Goal: Transaction & Acquisition: Book appointment/travel/reservation

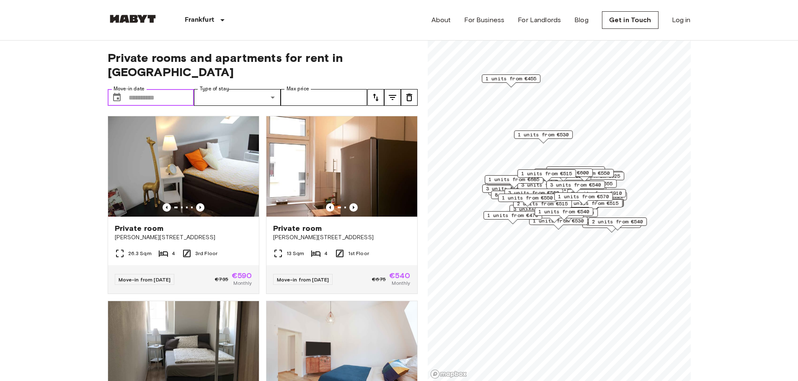
click at [151, 89] on input "Move-in date" at bounding box center [162, 97] width 66 height 17
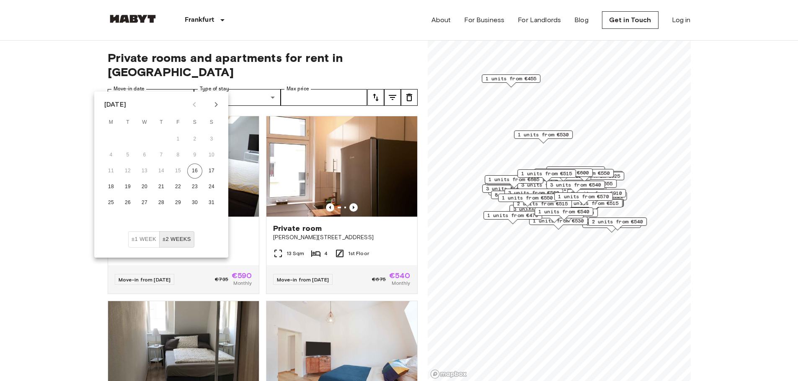
click at [219, 104] on icon "Next month" at bounding box center [216, 105] width 10 height 10
click at [103, 140] on div "1 2 3 4 5 6 7" at bounding box center [161, 139] width 134 height 15
click at [111, 142] on button "1" at bounding box center [110, 139] width 15 height 15
type input "**********"
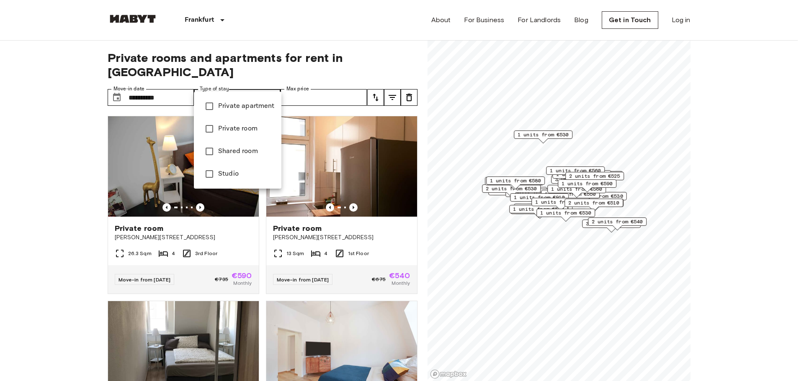
click at [222, 113] on li "Private apartment" at bounding box center [237, 106] width 87 height 23
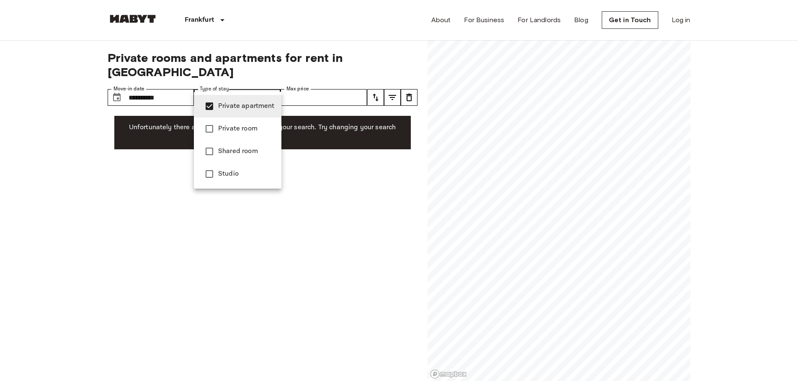
click at [233, 129] on span "Private room" at bounding box center [246, 129] width 57 height 10
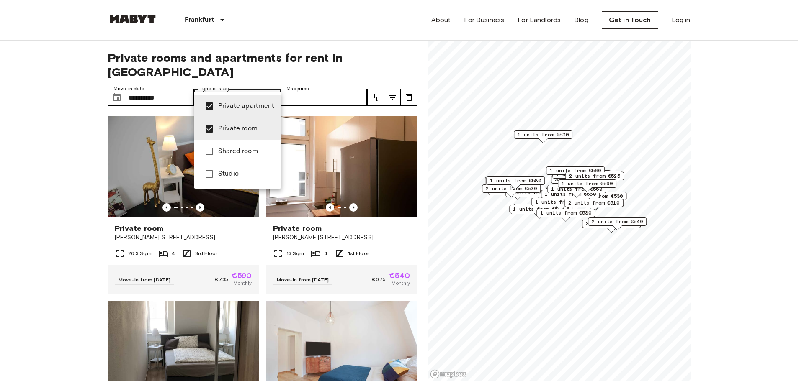
drag, startPoint x: 222, startPoint y: 146, endPoint x: 265, endPoint y: 180, distance: 54.8
click at [223, 146] on li "Shared room" at bounding box center [237, 151] width 87 height 23
click at [222, 152] on span "Shared room" at bounding box center [246, 152] width 57 height 10
click at [237, 184] on ul "Private apartment Private room Shared room Studio" at bounding box center [237, 140] width 87 height 97
click at [234, 179] on li "Studio" at bounding box center [237, 174] width 87 height 23
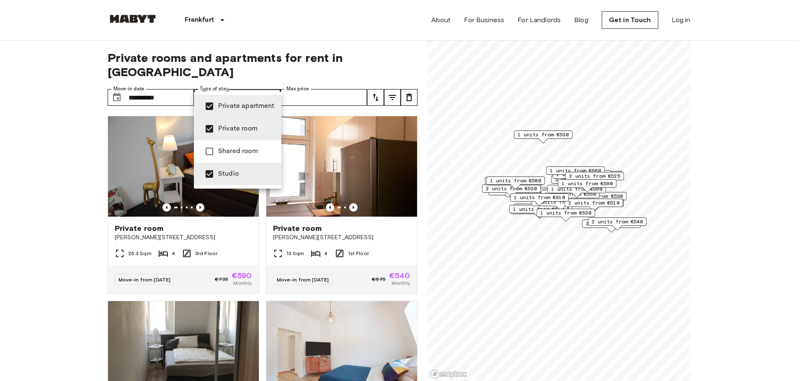
click at [252, 174] on span "Studio" at bounding box center [246, 174] width 57 height 10
type input "**********"
click at [409, 48] on div at bounding box center [402, 190] width 804 height 381
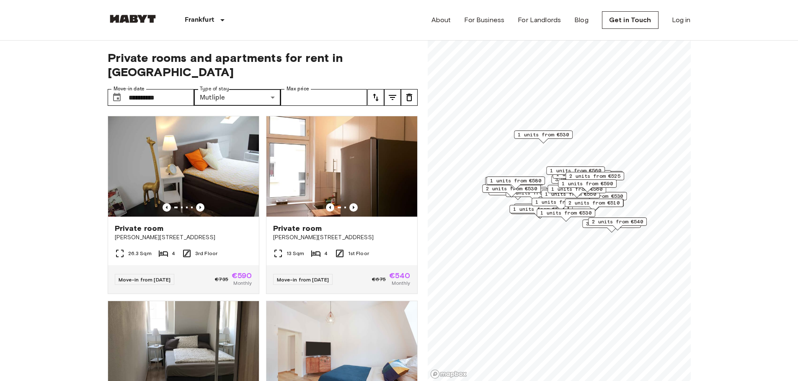
click at [393, 95] on icon "tune" at bounding box center [393, 97] width 8 height 5
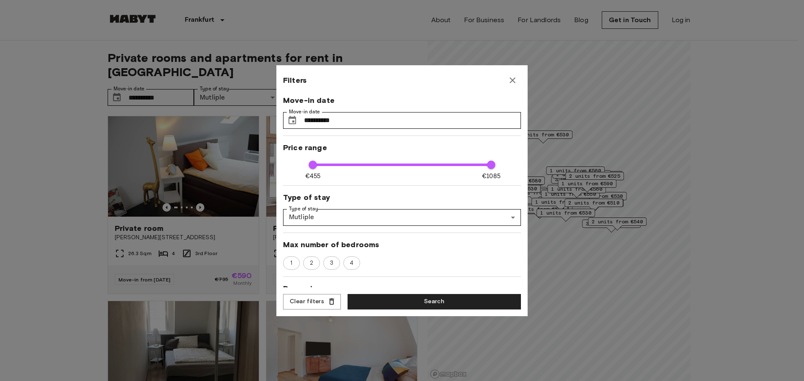
click at [365, 254] on div "**********" at bounding box center [402, 191] width 238 height 193
type input "***"
drag, startPoint x: 487, startPoint y: 165, endPoint x: 409, endPoint y: 173, distance: 78.2
click at [409, 169] on span "805" at bounding box center [412, 165] width 8 height 8
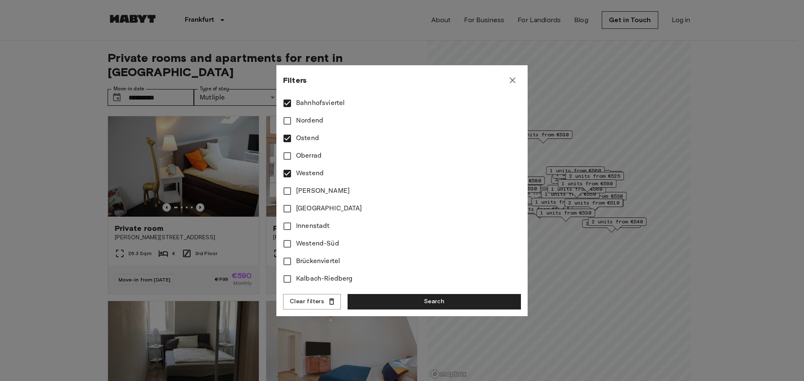
scroll to position [293, 0]
click at [325, 220] on span "Innenstadt" at bounding box center [313, 224] width 34 height 10
click at [359, 239] on label "Westend-Süd" at bounding box center [396, 242] width 236 height 18
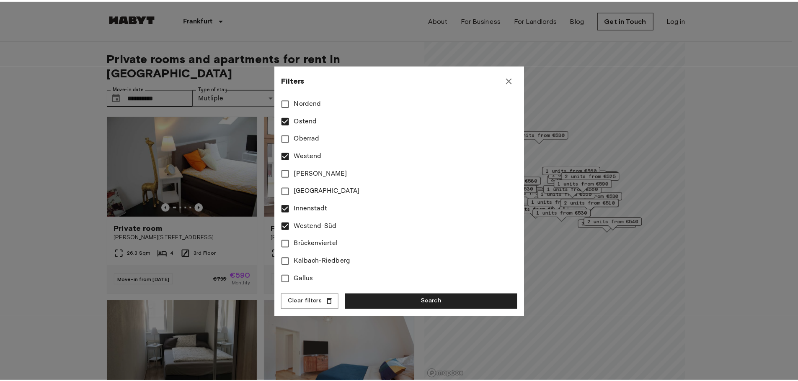
scroll to position [315, 0]
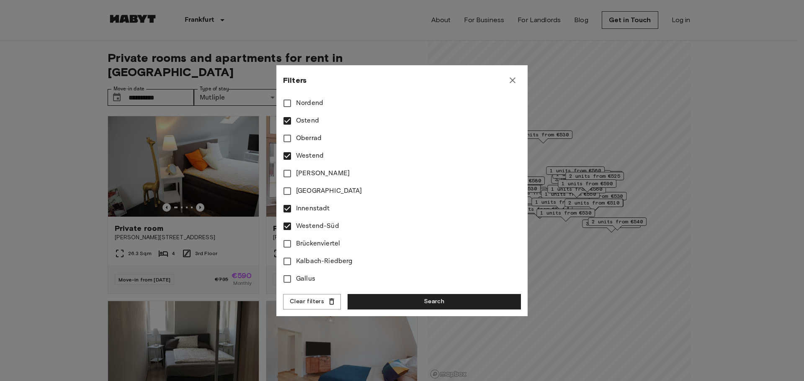
click at [373, 270] on label "Gallus" at bounding box center [396, 279] width 236 height 18
click at [435, 299] on button "Search" at bounding box center [433, 301] width 173 height 15
type input "***"
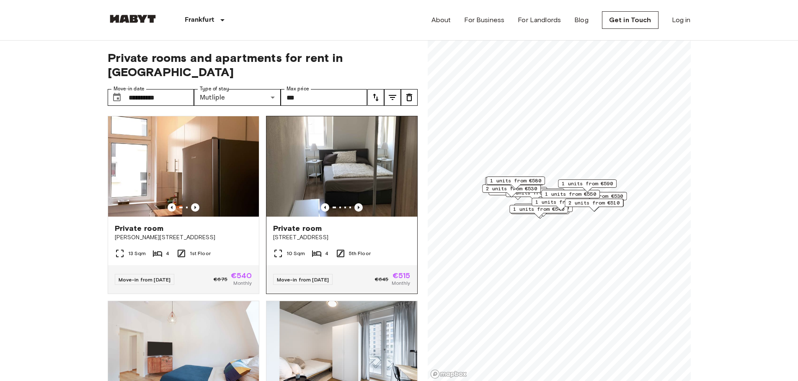
click at [355, 203] on icon "Previous image" at bounding box center [358, 207] width 8 height 8
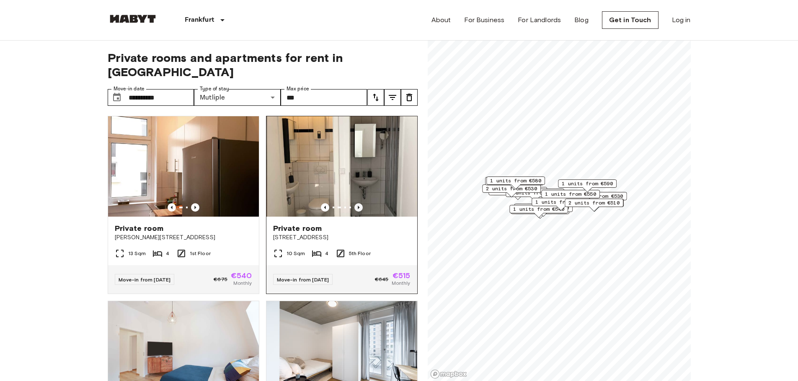
click at [355, 203] on icon "Previous image" at bounding box center [358, 207] width 8 height 8
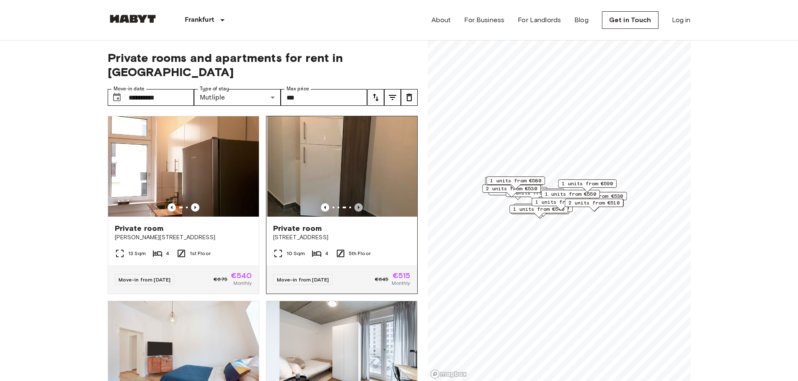
click at [355, 203] on icon "Previous image" at bounding box center [358, 207] width 8 height 8
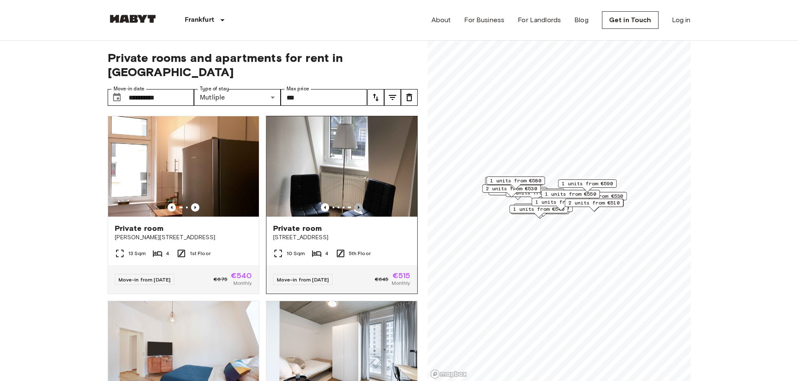
click at [355, 203] on icon "Previous image" at bounding box center [358, 207] width 8 height 8
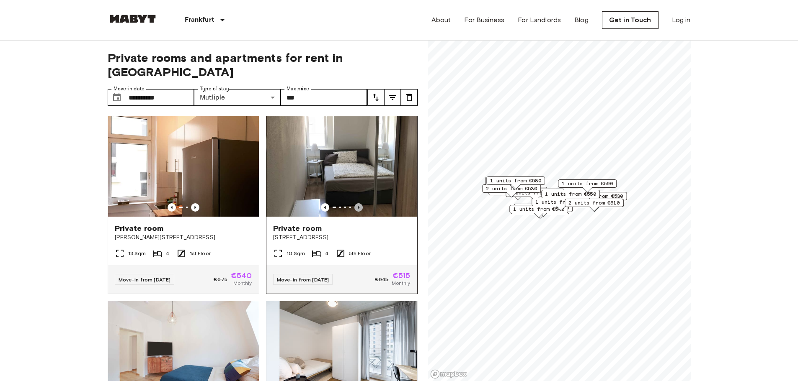
click at [355, 203] on icon "Previous image" at bounding box center [358, 207] width 8 height 8
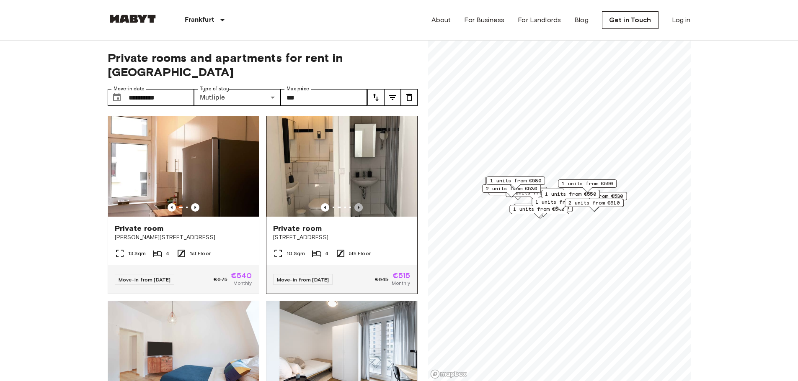
click at [355, 203] on icon "Previous image" at bounding box center [358, 207] width 8 height 8
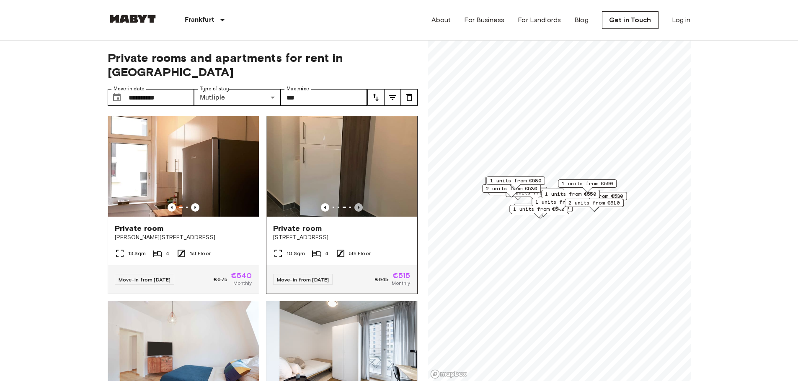
click at [355, 203] on icon "Previous image" at bounding box center [358, 207] width 8 height 8
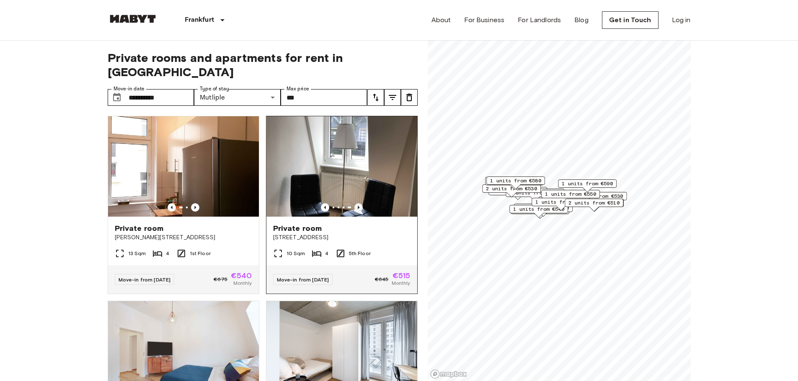
click at [355, 203] on icon "Previous image" at bounding box center [358, 207] width 8 height 8
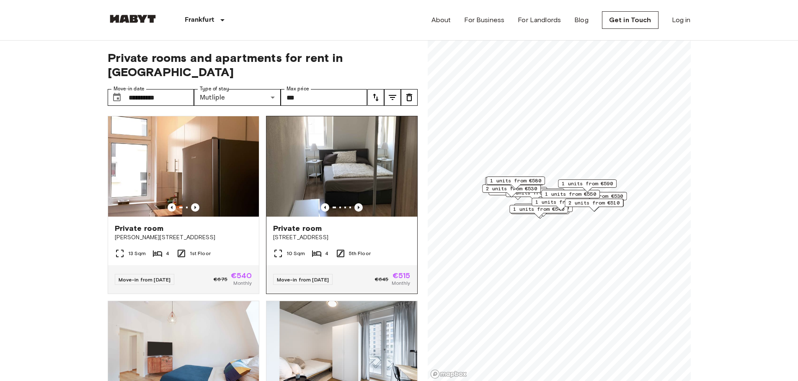
click at [355, 203] on icon "Previous image" at bounding box center [358, 207] width 8 height 8
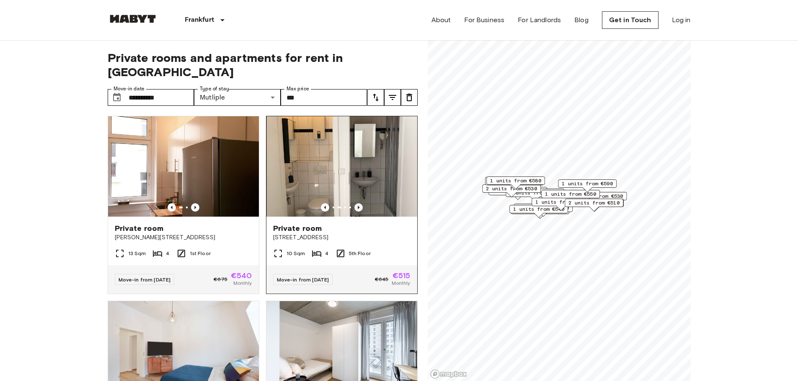
click at [355, 203] on icon "Previous image" at bounding box center [358, 207] width 8 height 8
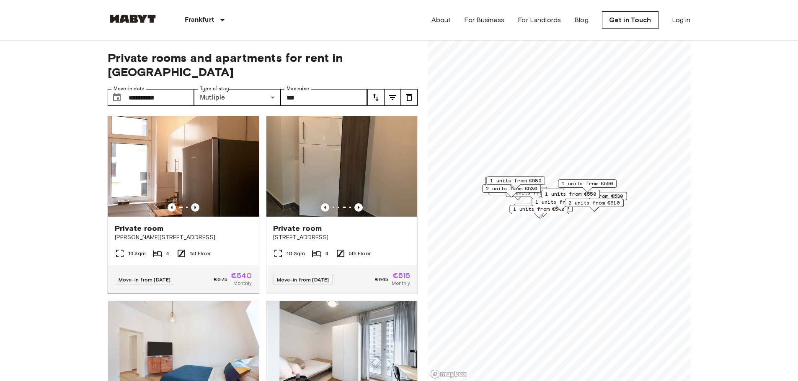
click at [191, 203] on icon "Previous image" at bounding box center [195, 207] width 8 height 8
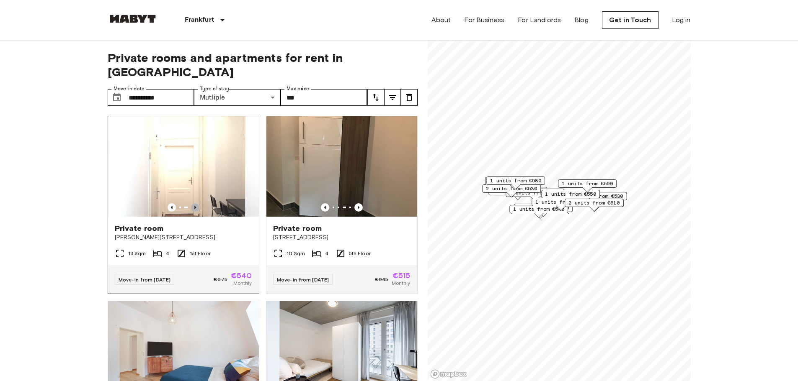
click at [191, 203] on icon "Previous image" at bounding box center [195, 207] width 8 height 8
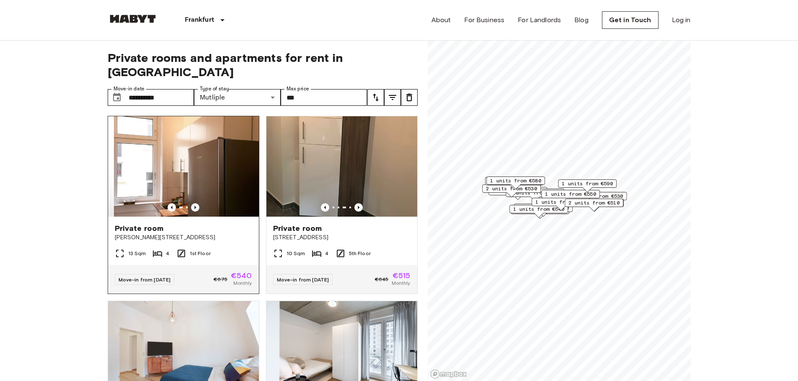
click at [191, 203] on icon "Previous image" at bounding box center [195, 207] width 8 height 8
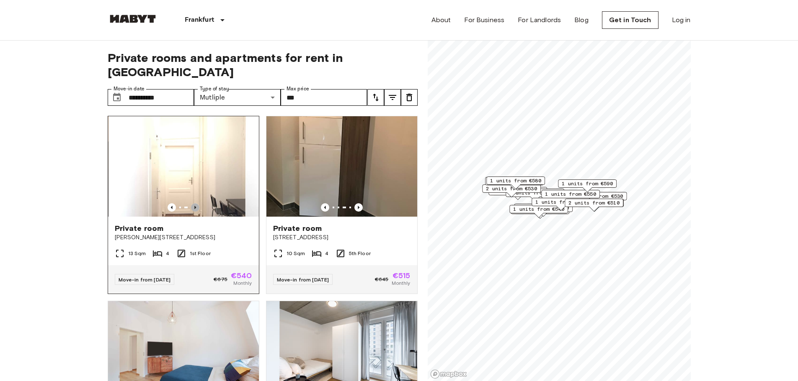
click at [191, 203] on icon "Previous image" at bounding box center [195, 207] width 8 height 8
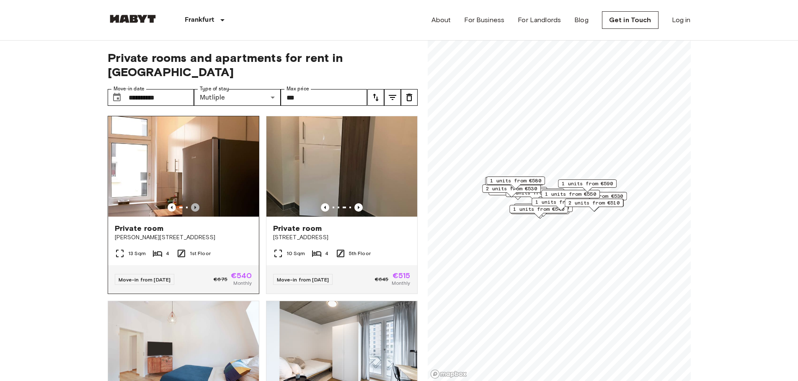
click at [191, 203] on icon "Previous image" at bounding box center [195, 207] width 8 height 8
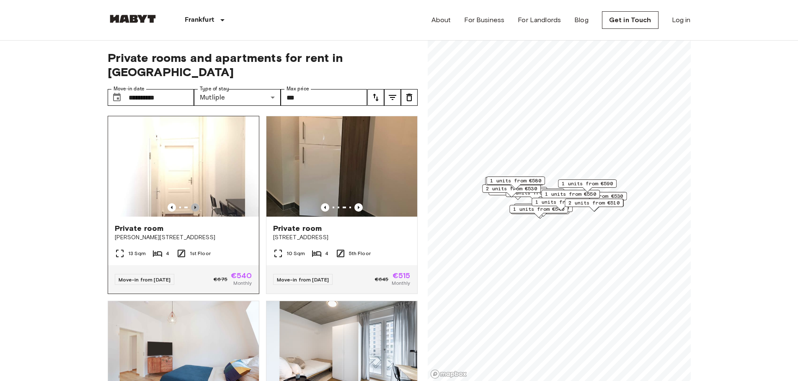
click at [191, 203] on icon "Previous image" at bounding box center [195, 207] width 8 height 8
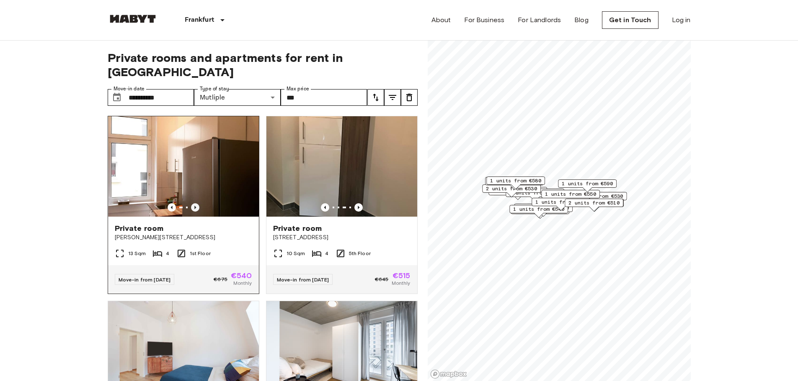
click at [191, 203] on icon "Previous image" at bounding box center [195, 207] width 8 height 8
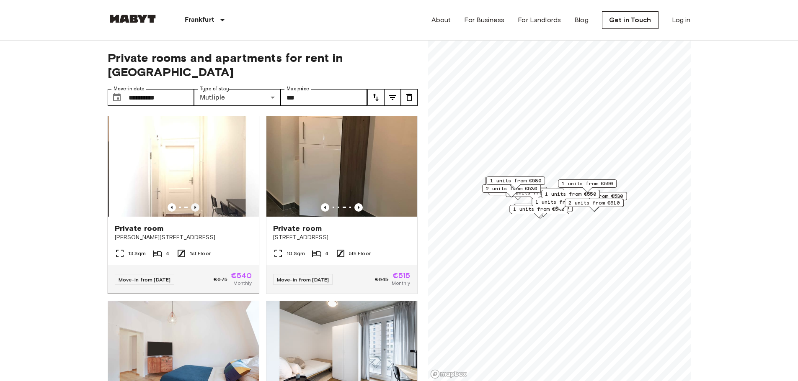
click at [191, 203] on icon "Previous image" at bounding box center [195, 207] width 8 height 8
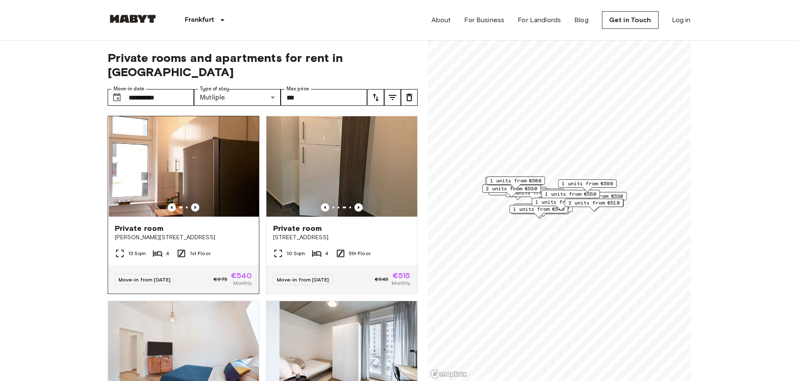
click at [191, 203] on icon "Previous image" at bounding box center [195, 207] width 8 height 8
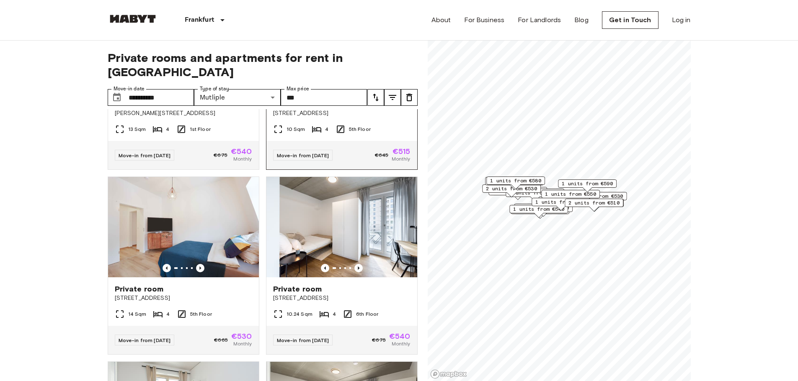
scroll to position [126, 0]
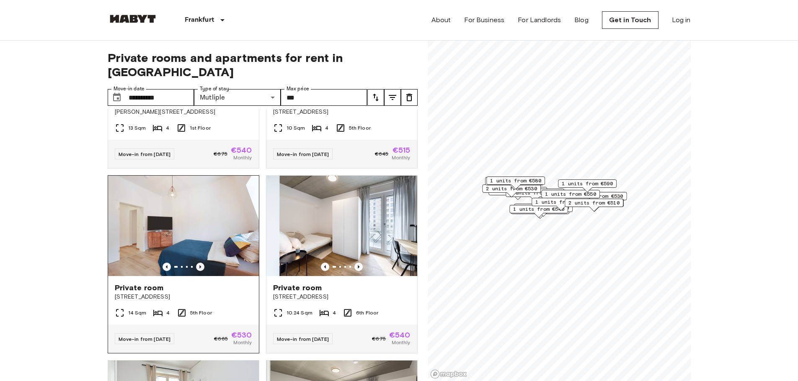
click at [200, 263] on icon "Previous image" at bounding box center [200, 267] width 8 height 8
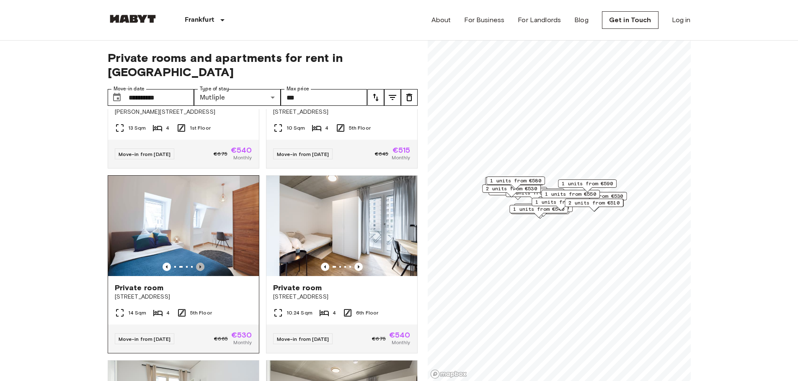
click at [199, 265] on icon "Previous image" at bounding box center [200, 266] width 2 height 3
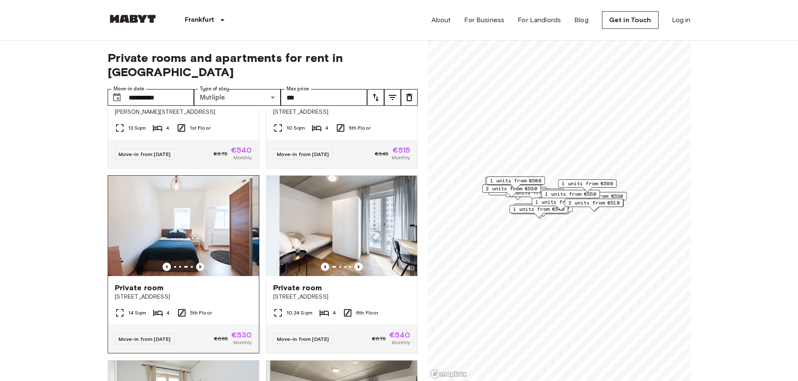
click at [199, 265] on icon "Previous image" at bounding box center [200, 266] width 2 height 3
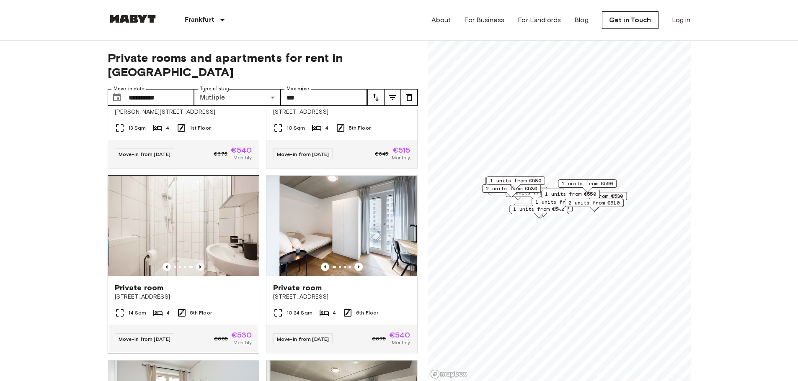
click at [199, 265] on icon "Previous image" at bounding box center [200, 266] width 2 height 3
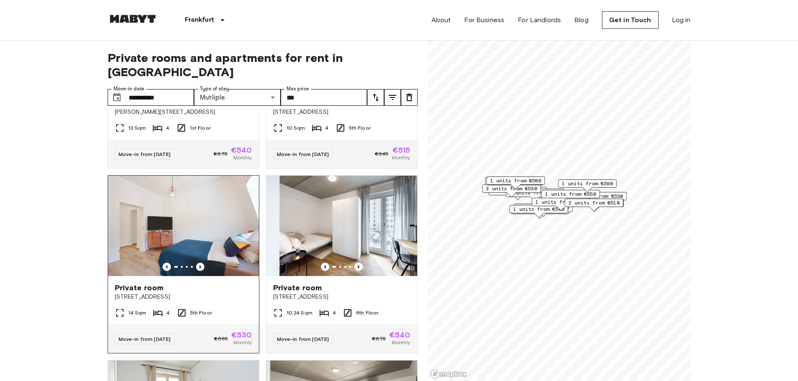
click at [199, 265] on icon "Previous image" at bounding box center [200, 266] width 2 height 3
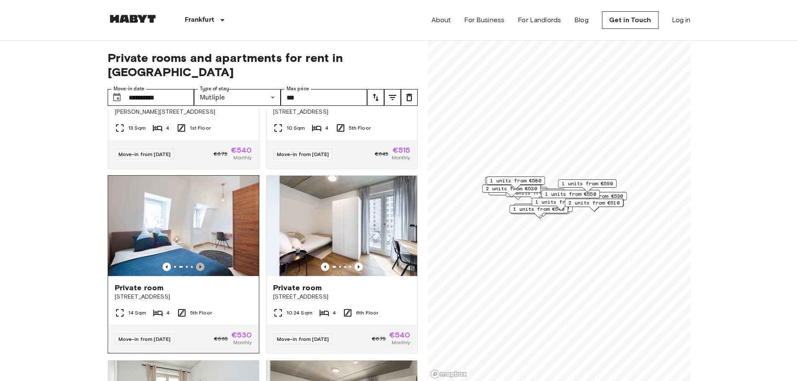
click at [199, 265] on icon "Previous image" at bounding box center [200, 266] width 2 height 3
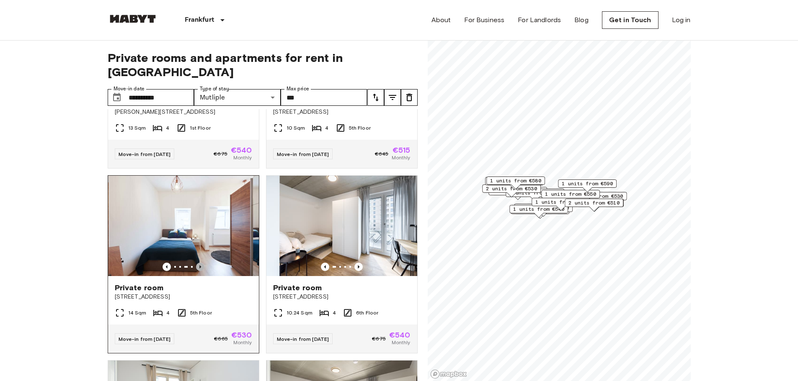
click at [199, 265] on icon "Previous image" at bounding box center [200, 266] width 2 height 3
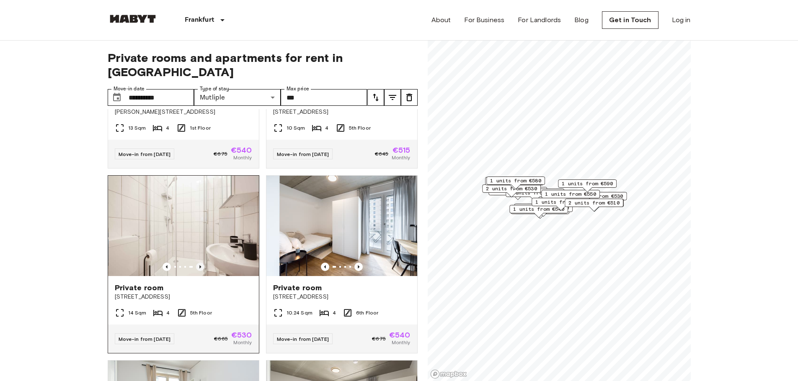
click at [199, 265] on icon "Previous image" at bounding box center [200, 266] width 2 height 3
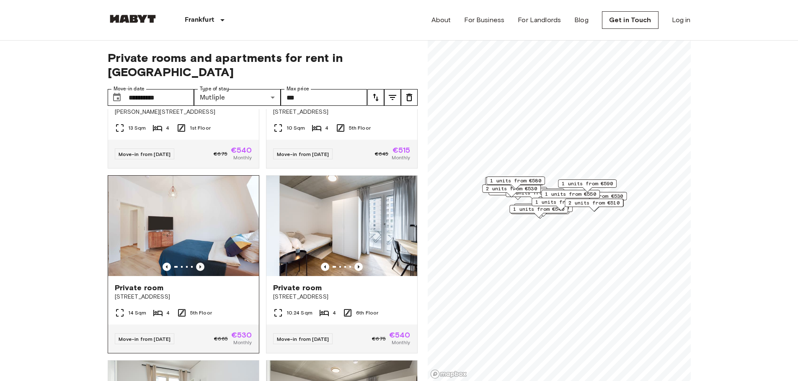
click at [199, 265] on icon "Previous image" at bounding box center [200, 266] width 2 height 3
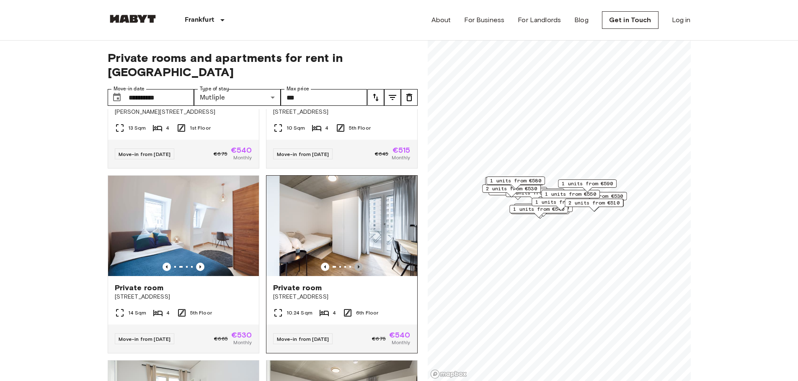
click at [354, 263] on icon "Previous image" at bounding box center [358, 267] width 8 height 8
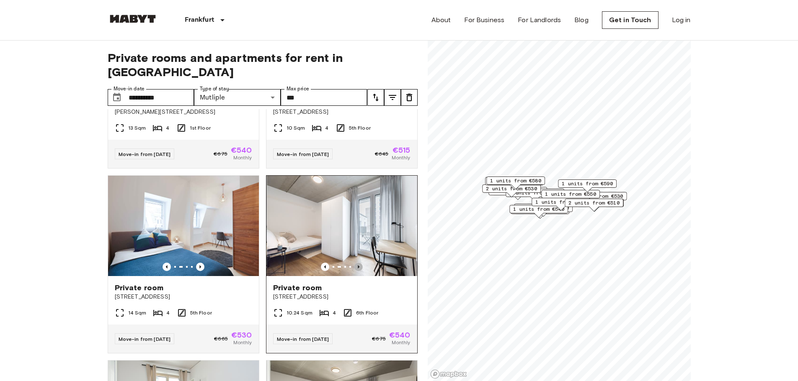
click at [354, 263] on icon "Previous image" at bounding box center [358, 267] width 8 height 8
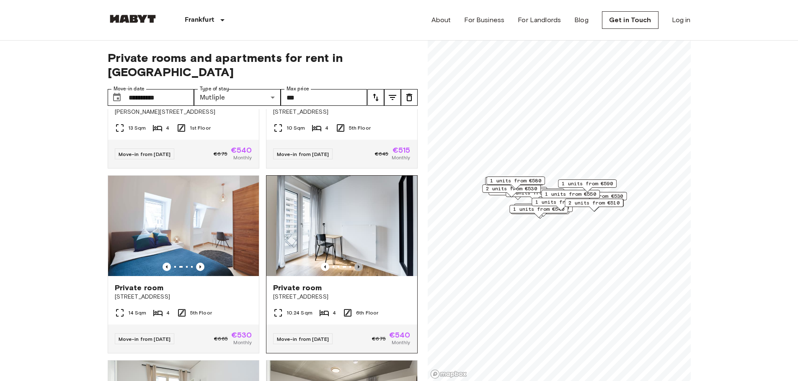
click at [354, 263] on icon "Previous image" at bounding box center [358, 267] width 8 height 8
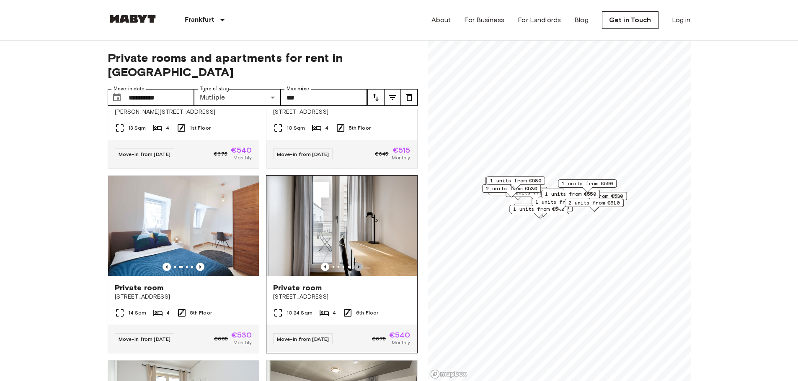
click at [354, 263] on icon "Previous image" at bounding box center [358, 267] width 8 height 8
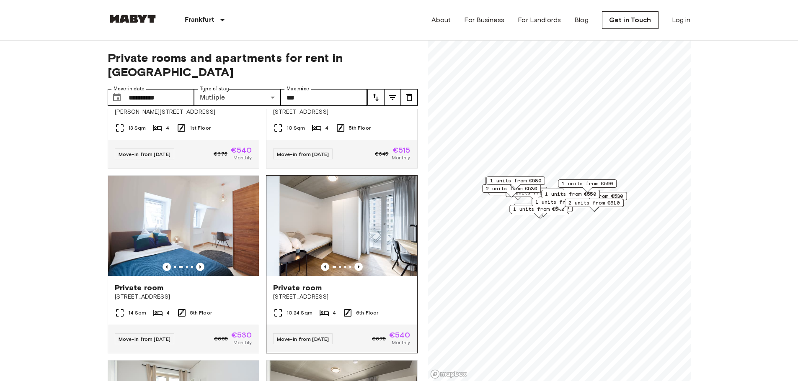
click at [343, 223] on img at bounding box center [341, 226] width 151 height 100
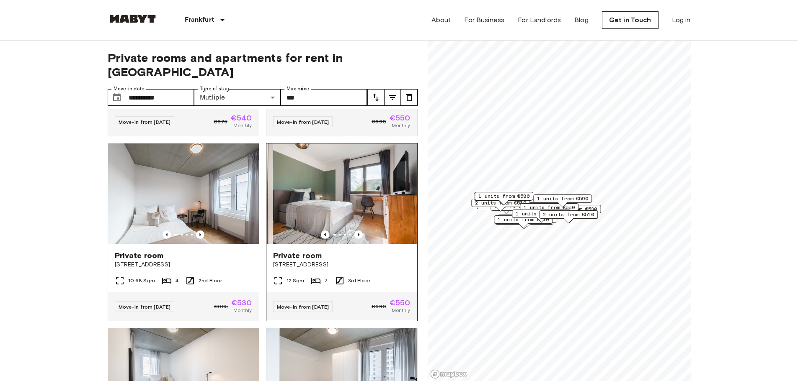
scroll to position [712, 0]
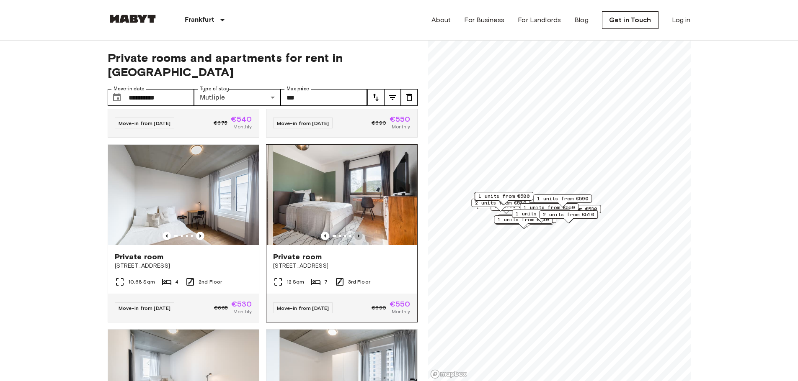
click at [354, 237] on icon "Previous image" at bounding box center [358, 236] width 8 height 8
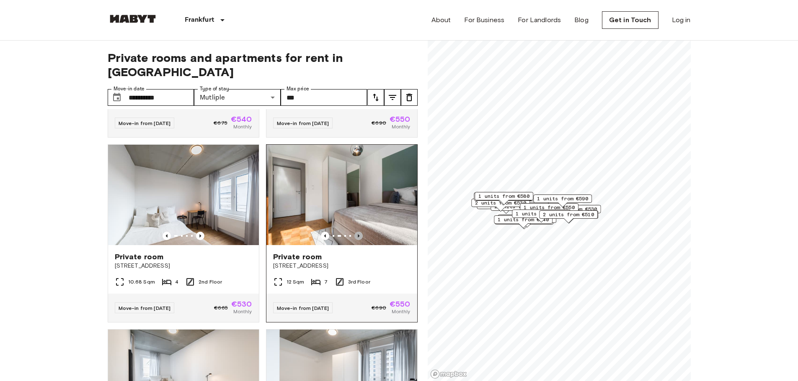
click at [354, 237] on icon "Previous image" at bounding box center [358, 236] width 8 height 8
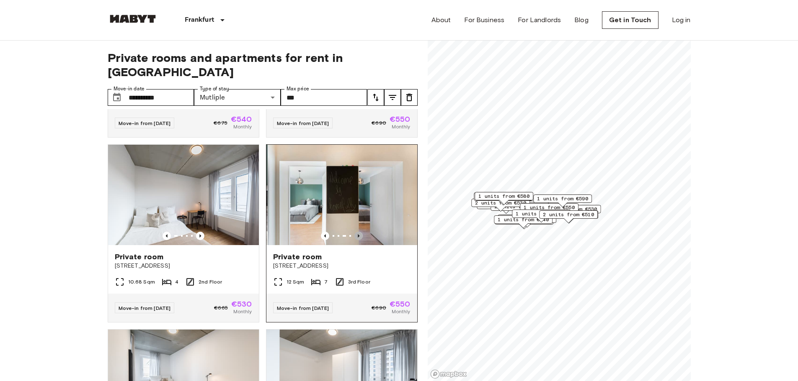
click at [354, 237] on icon "Previous image" at bounding box center [358, 236] width 8 height 8
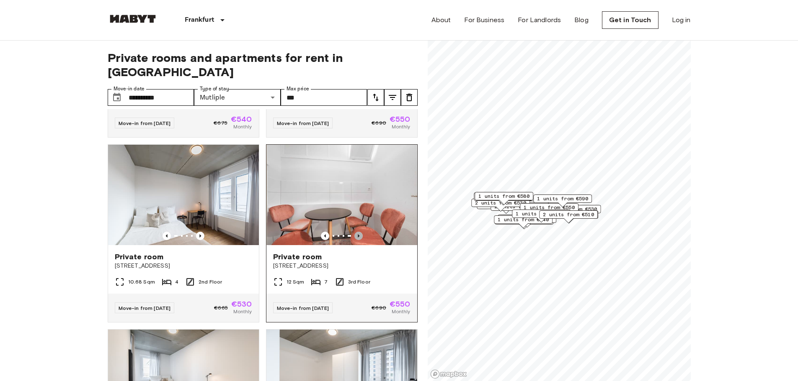
click at [354, 237] on icon "Previous image" at bounding box center [358, 236] width 8 height 8
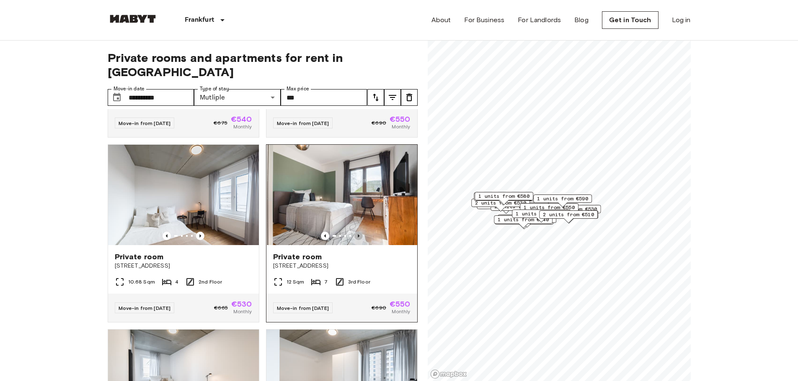
click at [354, 237] on icon "Previous image" at bounding box center [358, 236] width 8 height 8
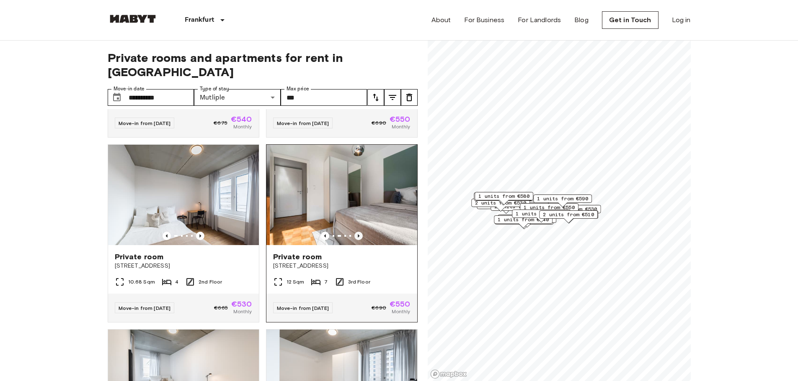
click at [354, 237] on icon "Previous image" at bounding box center [358, 236] width 8 height 8
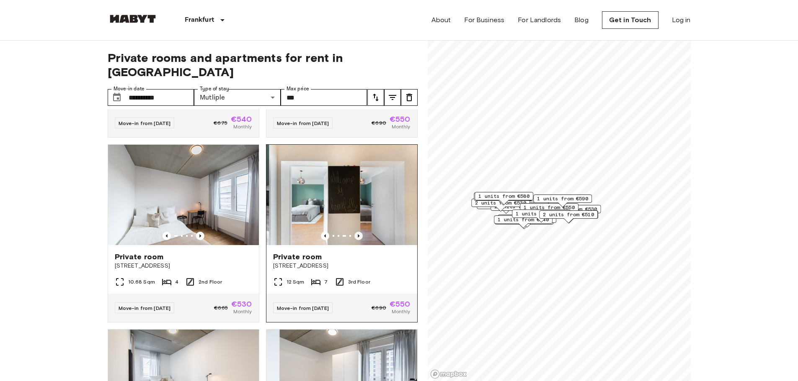
click at [354, 237] on icon "Previous image" at bounding box center [358, 236] width 8 height 8
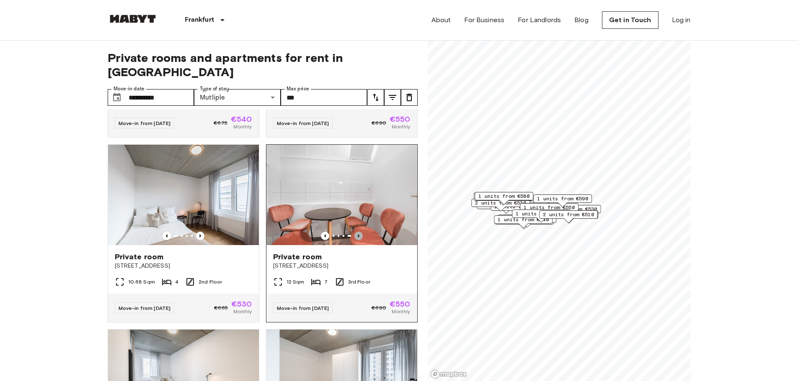
click at [354, 237] on icon "Previous image" at bounding box center [358, 236] width 8 height 8
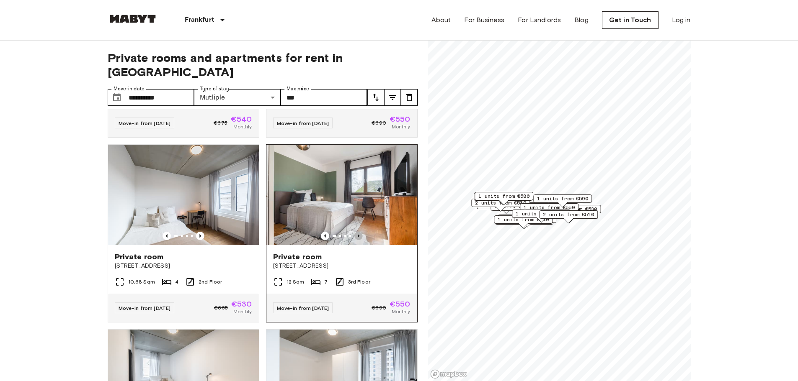
click at [354, 237] on icon "Previous image" at bounding box center [358, 236] width 8 height 8
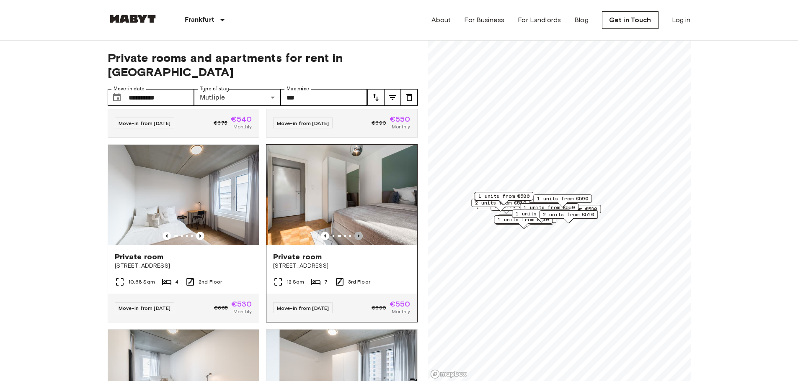
click at [354, 237] on icon "Previous image" at bounding box center [358, 236] width 8 height 8
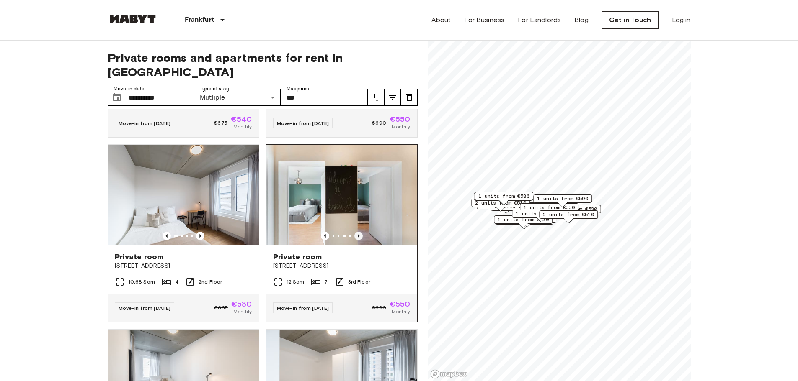
click at [354, 237] on icon "Previous image" at bounding box center [358, 236] width 8 height 8
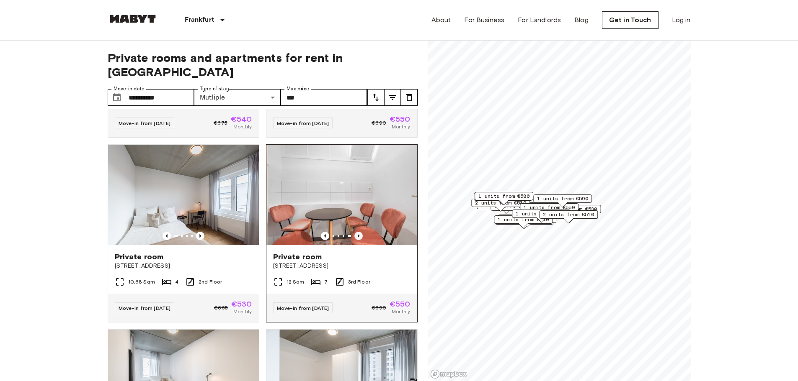
click at [354, 237] on icon "Previous image" at bounding box center [358, 236] width 8 height 8
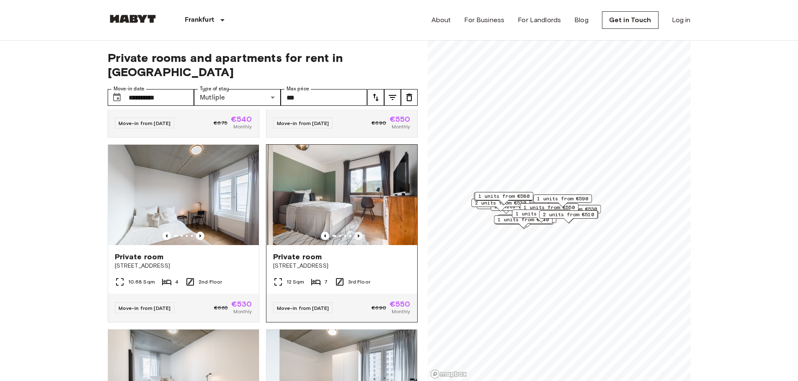
click at [354, 237] on icon "Previous image" at bounding box center [358, 236] width 8 height 8
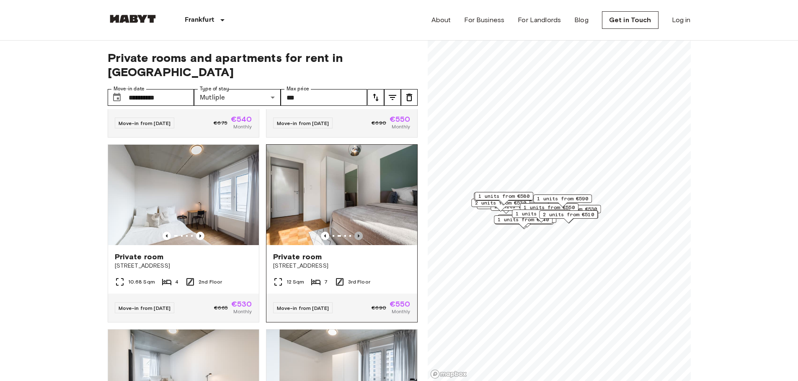
click at [354, 237] on icon "Previous image" at bounding box center [358, 236] width 8 height 8
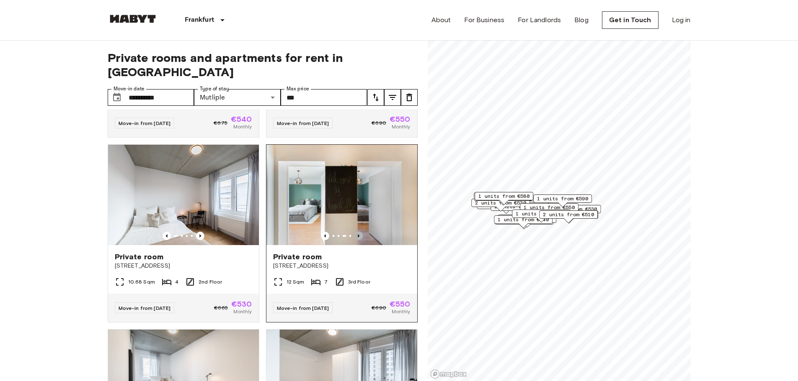
click at [354, 236] on icon "Previous image" at bounding box center [358, 236] width 8 height 8
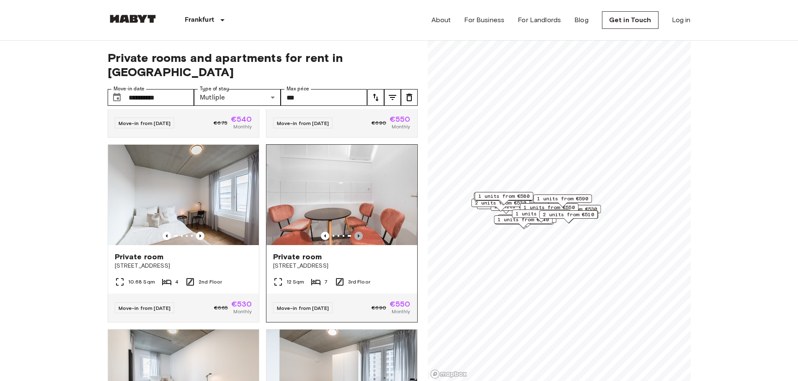
click at [354, 236] on icon "Previous image" at bounding box center [358, 236] width 8 height 8
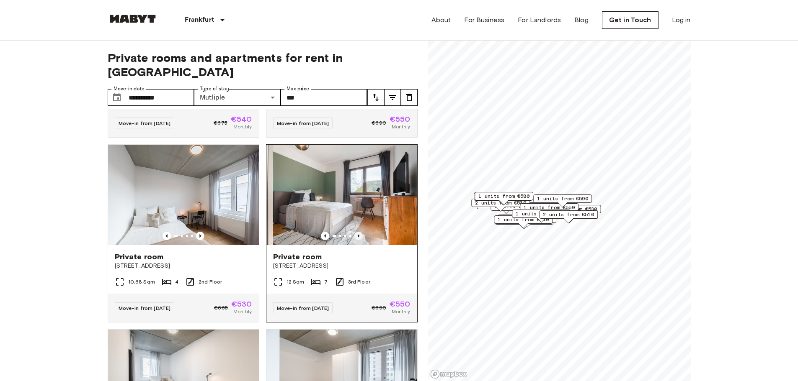
click at [354, 236] on icon "Previous image" at bounding box center [358, 236] width 8 height 8
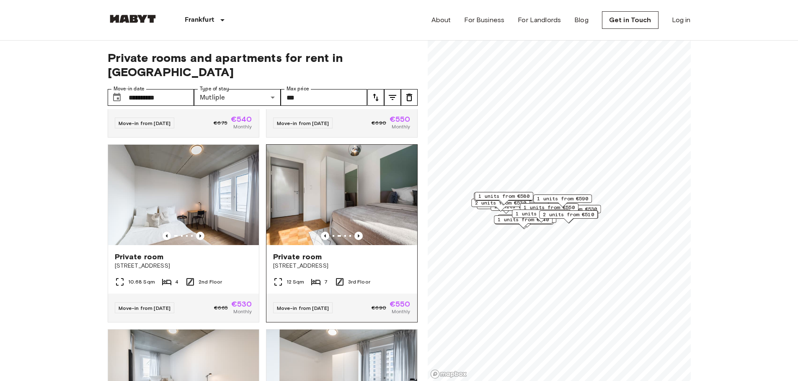
click at [329, 213] on img at bounding box center [341, 195] width 151 height 100
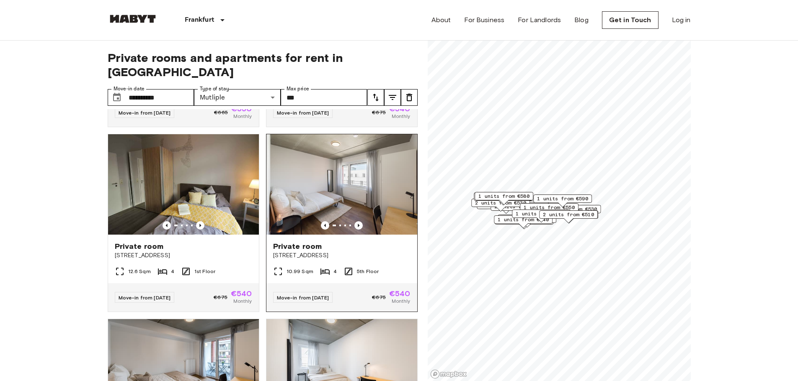
scroll to position [1256, 0]
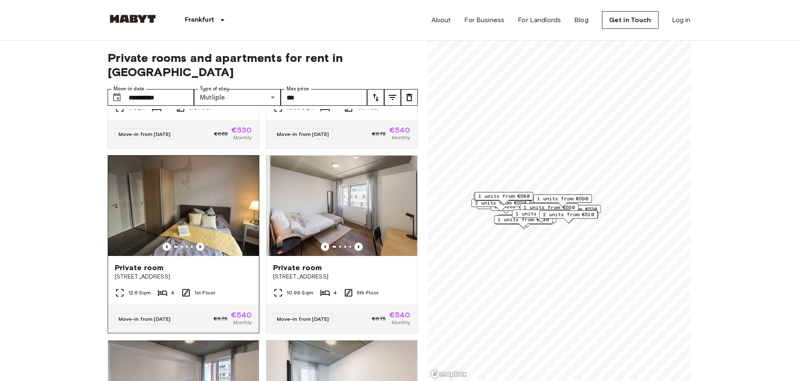
click at [199, 251] on icon "Previous image" at bounding box center [200, 247] width 8 height 8
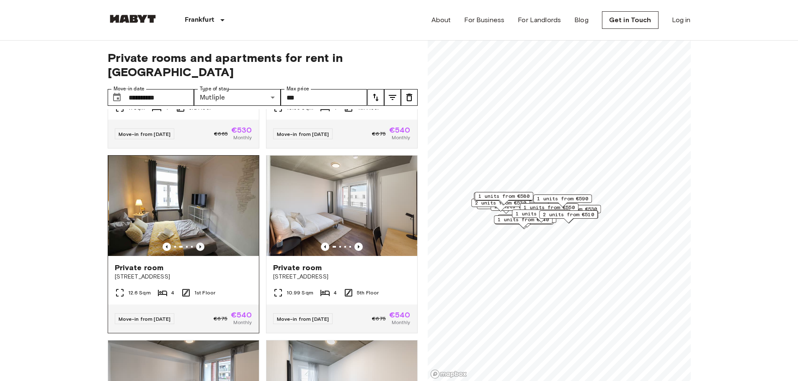
click at [199, 251] on icon "Previous image" at bounding box center [200, 247] width 8 height 8
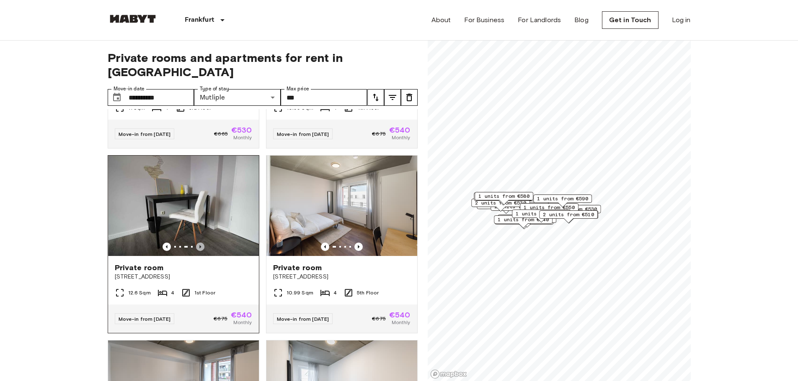
click at [199, 251] on icon "Previous image" at bounding box center [200, 247] width 8 height 8
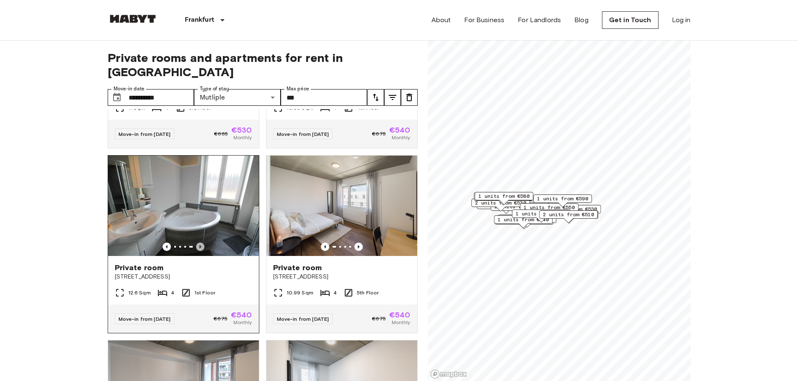
click at [199, 251] on icon "Previous image" at bounding box center [200, 247] width 8 height 8
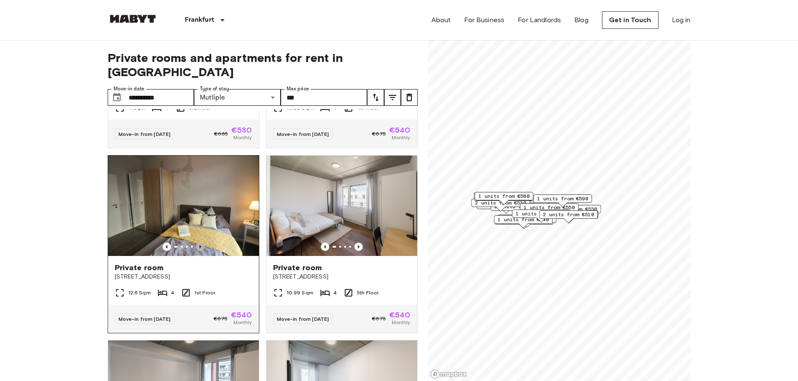
click at [199, 251] on icon "Previous image" at bounding box center [200, 247] width 8 height 8
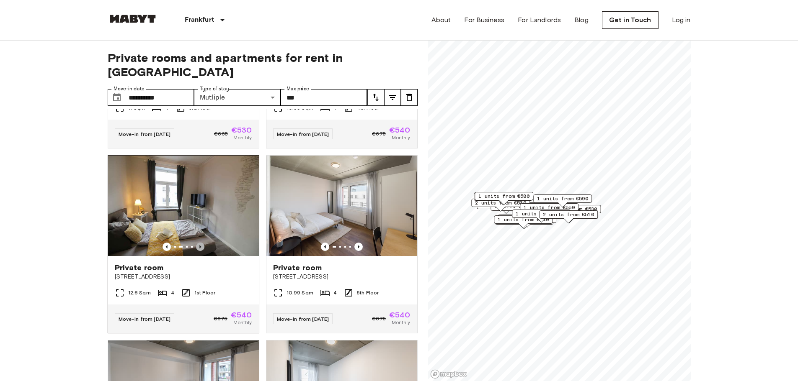
click at [199, 251] on icon "Previous image" at bounding box center [200, 247] width 8 height 8
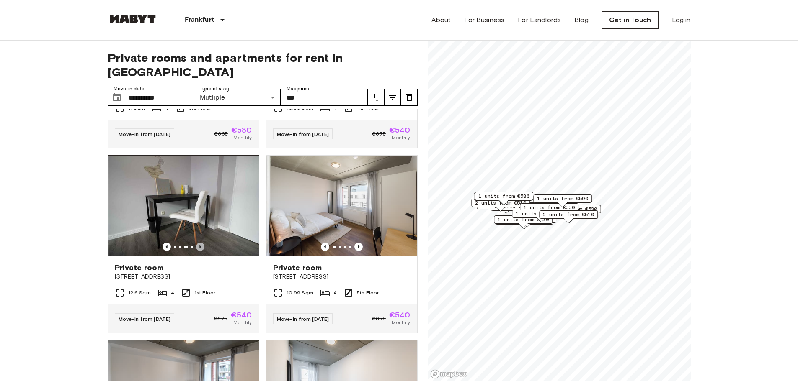
click at [200, 251] on icon "Previous image" at bounding box center [200, 247] width 8 height 8
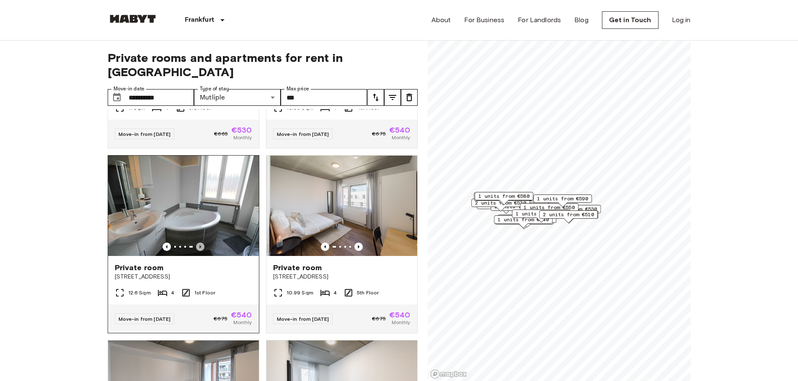
click at [200, 251] on icon "Previous image" at bounding box center [200, 247] width 8 height 8
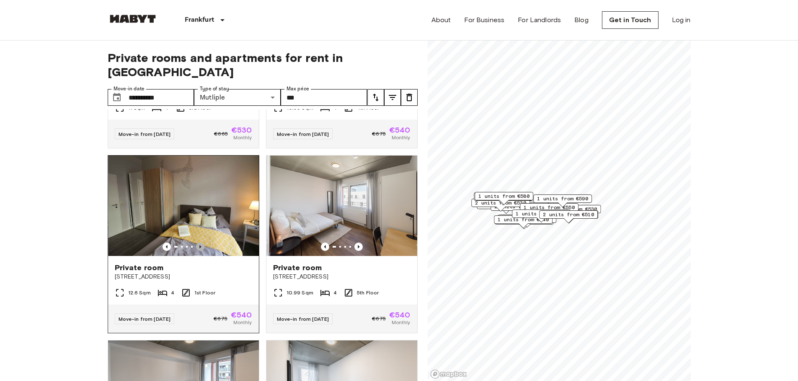
click at [200, 251] on icon "Previous image" at bounding box center [200, 247] width 8 height 8
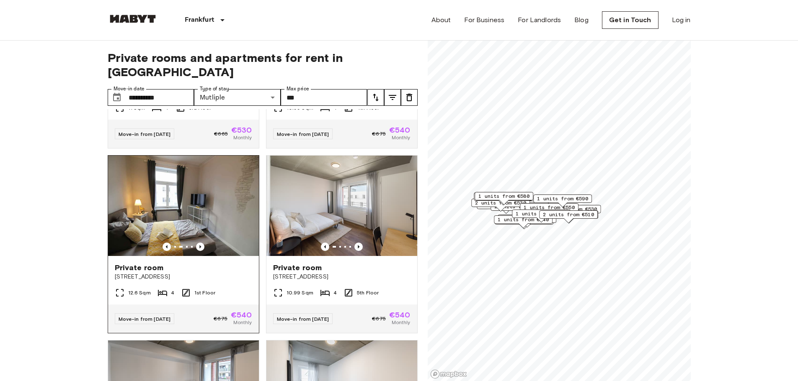
click at [200, 255] on img at bounding box center [183, 206] width 151 height 100
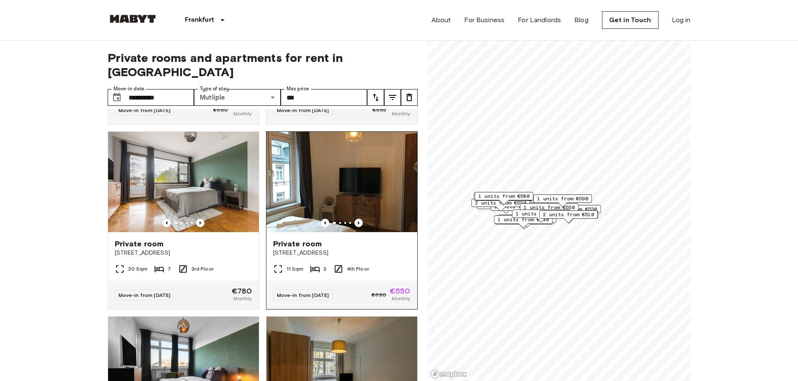
scroll to position [1838, 0]
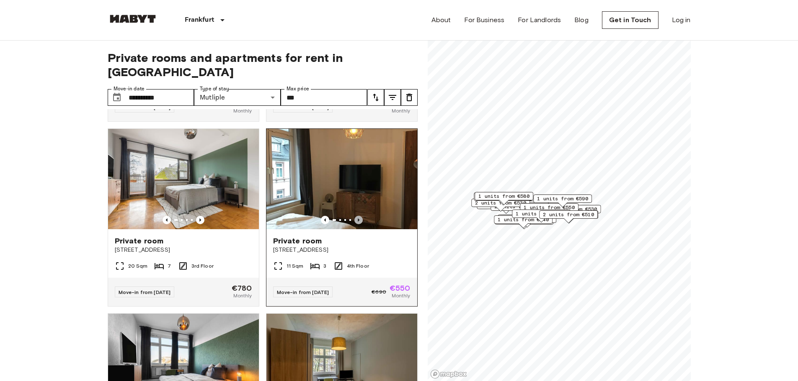
click at [355, 224] on icon "Previous image" at bounding box center [358, 220] width 8 height 8
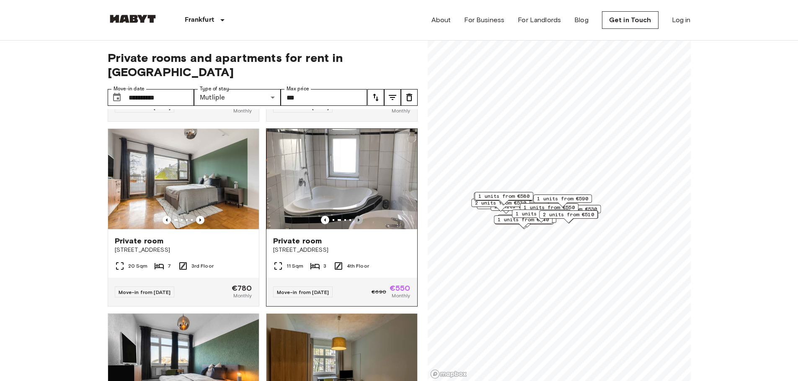
click at [355, 224] on icon "Previous image" at bounding box center [358, 220] width 8 height 8
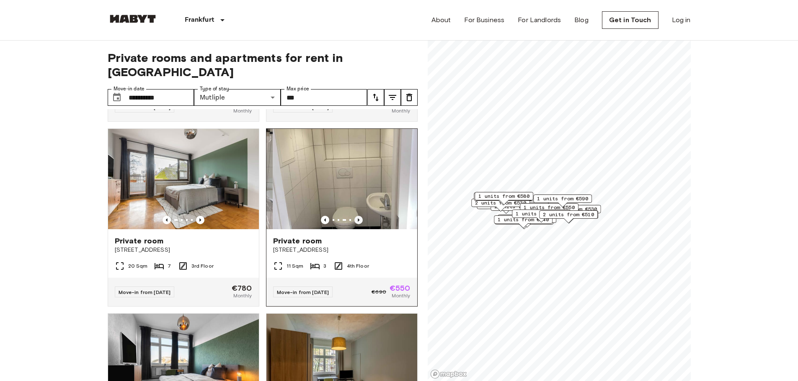
click at [355, 224] on icon "Previous image" at bounding box center [358, 220] width 8 height 8
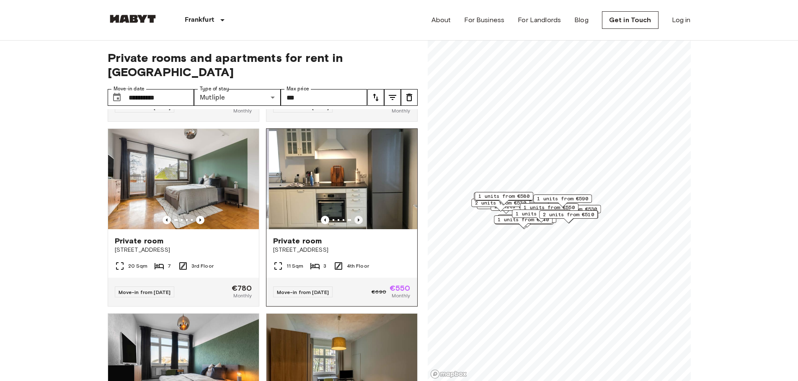
click at [355, 224] on icon "Previous image" at bounding box center [358, 220] width 8 height 8
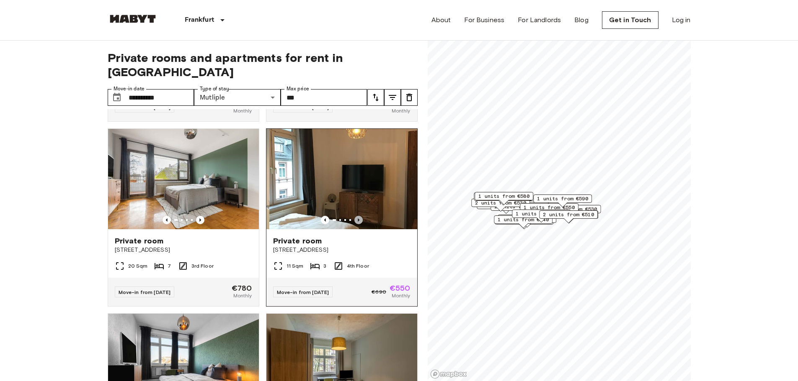
click at [355, 224] on icon "Previous image" at bounding box center [358, 220] width 8 height 8
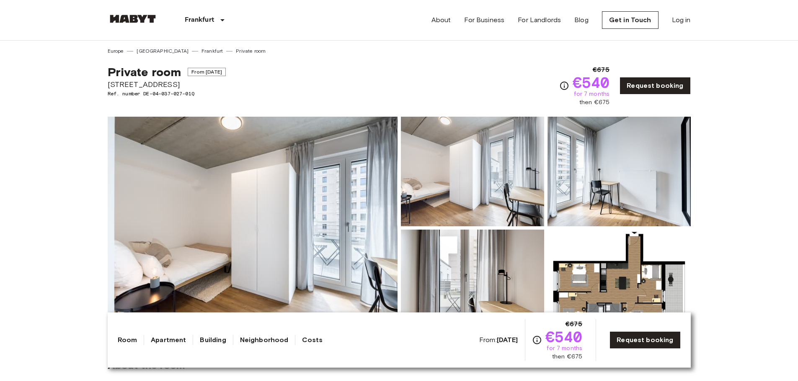
drag, startPoint x: 190, startPoint y: 83, endPoint x: 66, endPoint y: 84, distance: 123.9
copy span "[STREET_ADDRESS]"
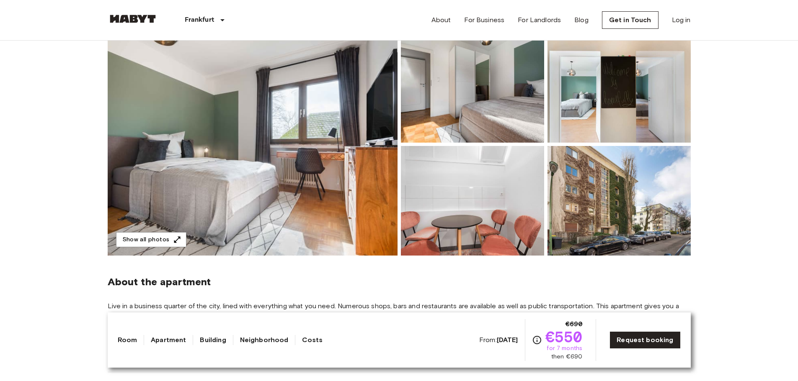
click at [269, 203] on img at bounding box center [253, 144] width 290 height 223
